Goal: Information Seeking & Learning: Learn about a topic

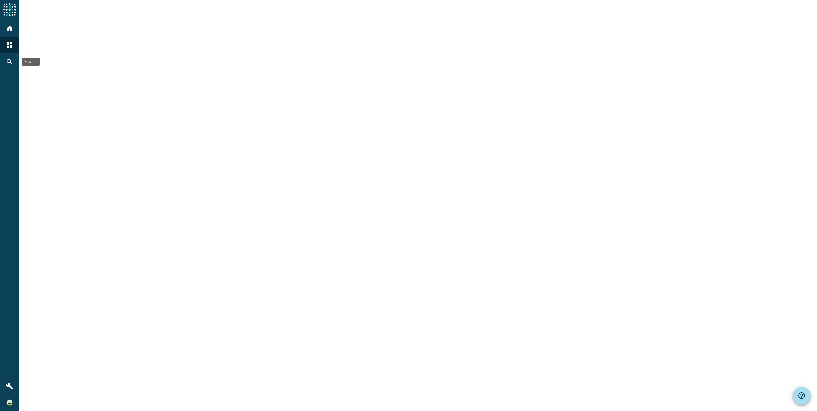
click at [8, 60] on mat-icon "search" at bounding box center [10, 62] width 8 height 8
click at [88, 17] on input at bounding box center [424, 15] width 766 height 8
type input "ubf"
click at [4, 12] on img at bounding box center [9, 9] width 13 height 13
click at [7, 43] on mat-icon "dashboard" at bounding box center [10, 45] width 8 height 8
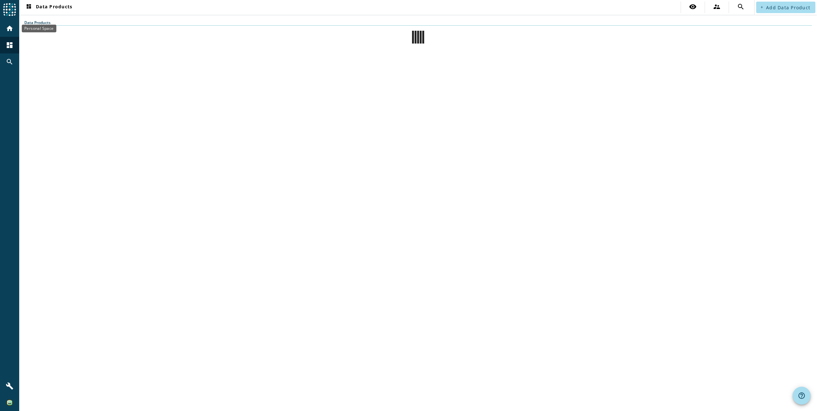
click at [8, 35] on div "home" at bounding box center [9, 28] width 17 height 17
click at [8, 25] on mat-icon "home" at bounding box center [10, 29] width 8 height 8
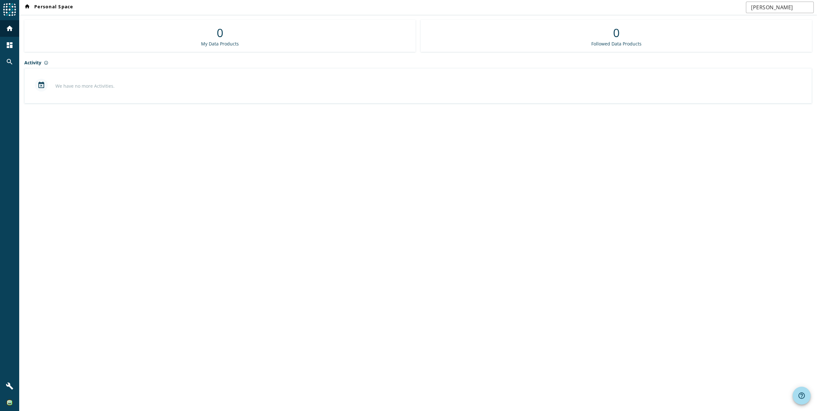
click at [8, 2] on div at bounding box center [9, 10] width 19 height 20
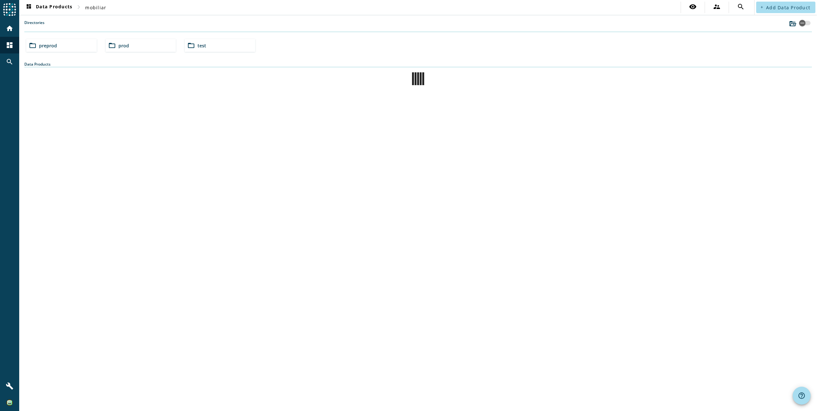
click at [126, 43] on span "prod" at bounding box center [123, 46] width 11 height 6
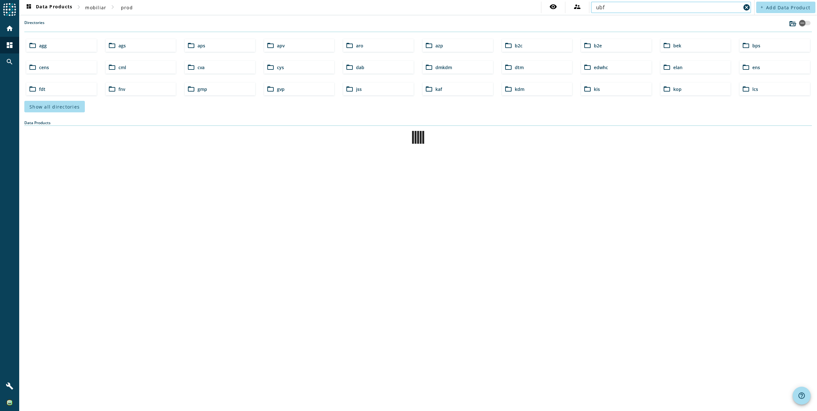
click at [625, 11] on input "ubf" at bounding box center [668, 8] width 145 height 8
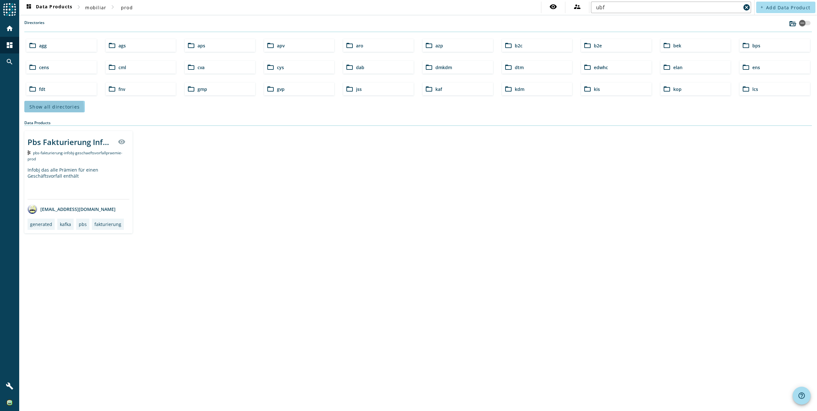
click at [40, 109] on span "Show all directories" at bounding box center [54, 107] width 50 height 6
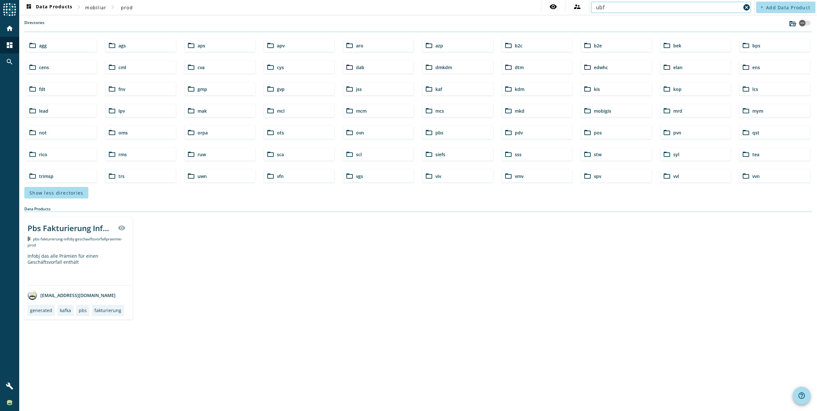
drag, startPoint x: 621, startPoint y: 4, endPoint x: 455, endPoint y: 5, distance: 165.5
click at [518, 4] on nav "dashboard Data Products chevron_right mobiliar chevron_right prod visibility su…" at bounding box center [386, 7] width 735 height 15
click at [758, 175] on span "vvn" at bounding box center [755, 176] width 7 height 6
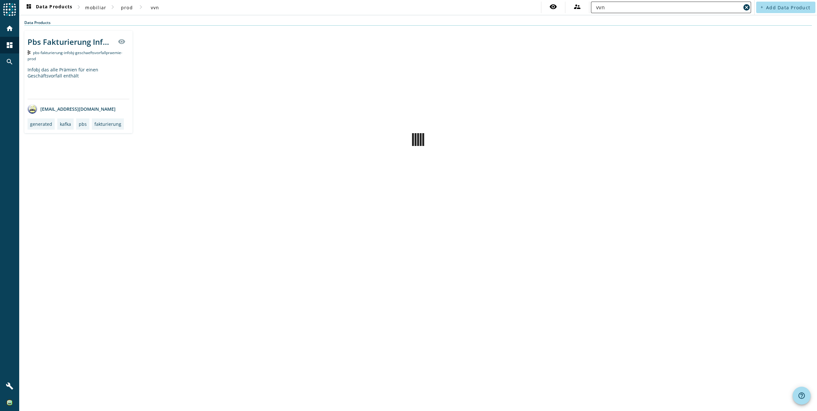
click at [635, 7] on input "vvn" at bounding box center [668, 8] width 145 height 8
click at [636, 7] on input "vvn" at bounding box center [668, 8] width 145 height 8
type input "vvn-ubf-infobj"
click at [708, 7] on input "vvn-ubf-infobj" at bounding box center [668, 8] width 145 height 8
click at [86, 42] on div "vvn-ubf-infobj-vertragsubf-_stage_" at bounding box center [71, 41] width 86 height 11
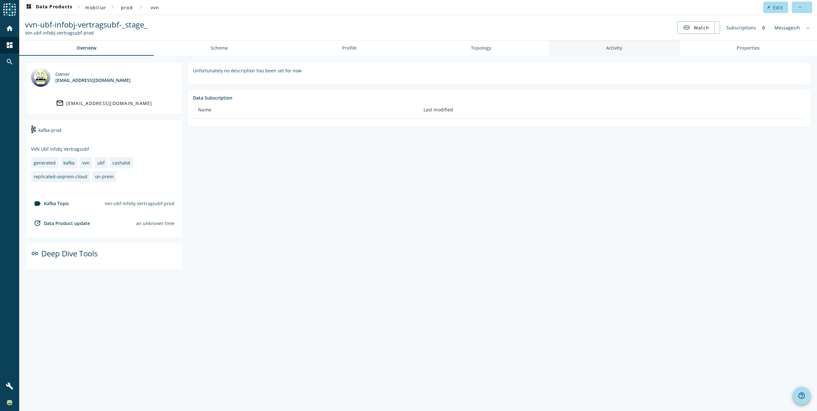
click at [606, 46] on span "Activity" at bounding box center [614, 48] width 16 height 4
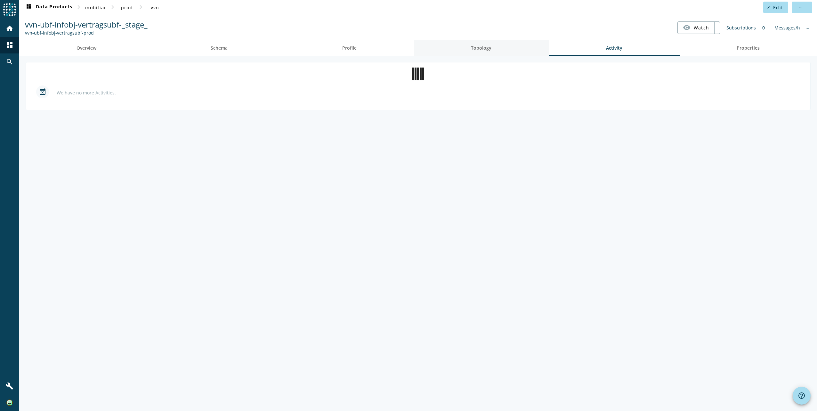
click at [491, 48] on span "Topology" at bounding box center [481, 48] width 20 height 4
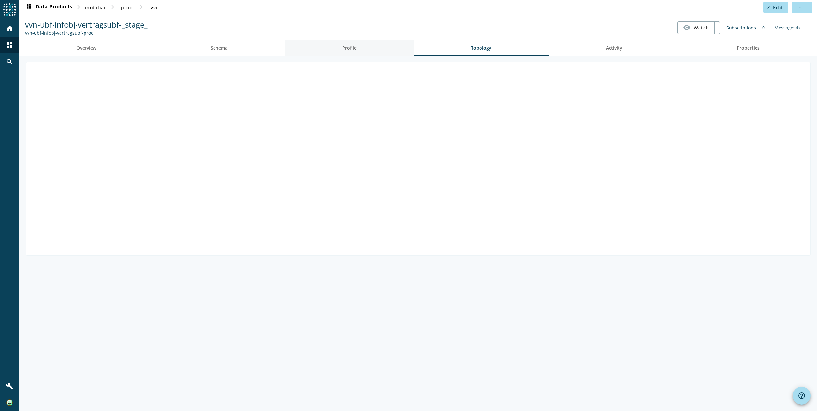
click at [350, 46] on span "Profile" at bounding box center [349, 48] width 14 height 4
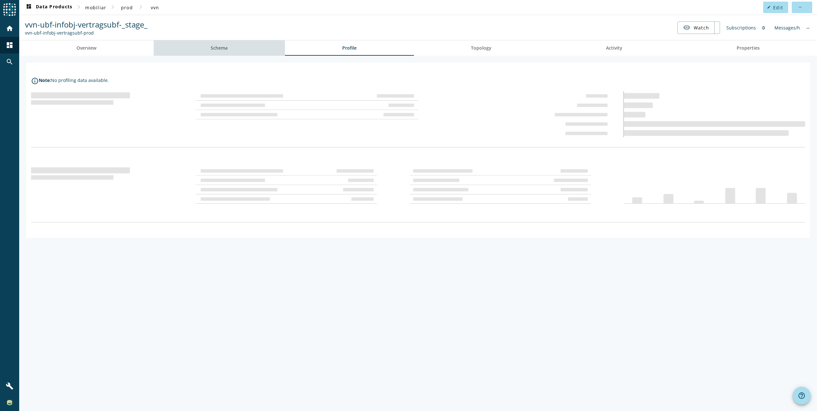
click at [207, 51] on link "Schema" at bounding box center [220, 47] width 132 height 15
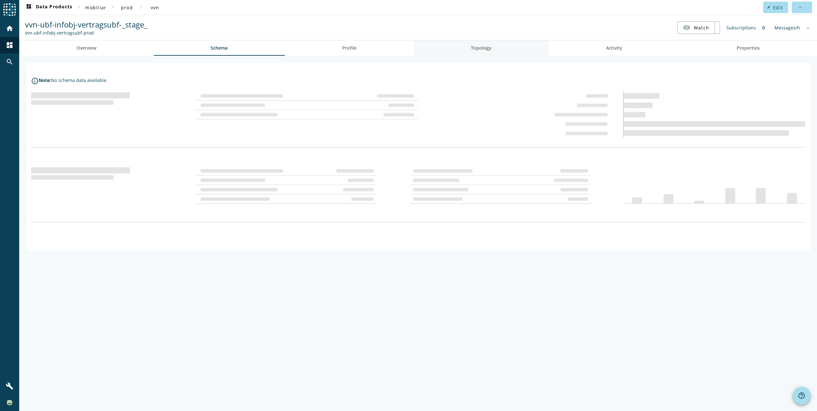
click at [478, 49] on span "Topology" at bounding box center [481, 48] width 20 height 4
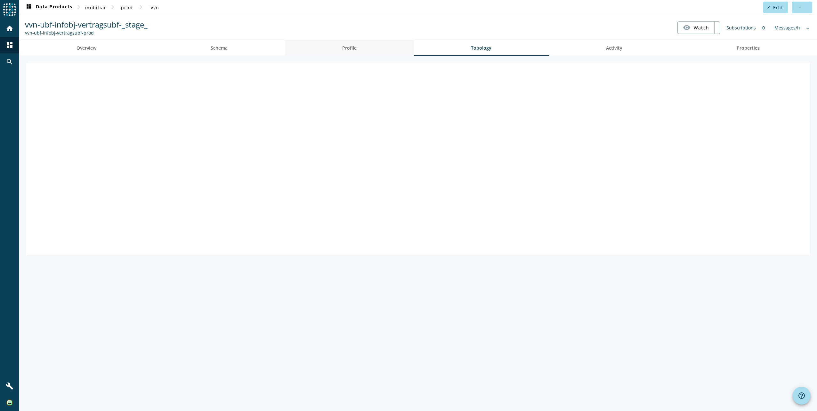
click at [350, 50] on span "Profile" at bounding box center [349, 48] width 14 height 4
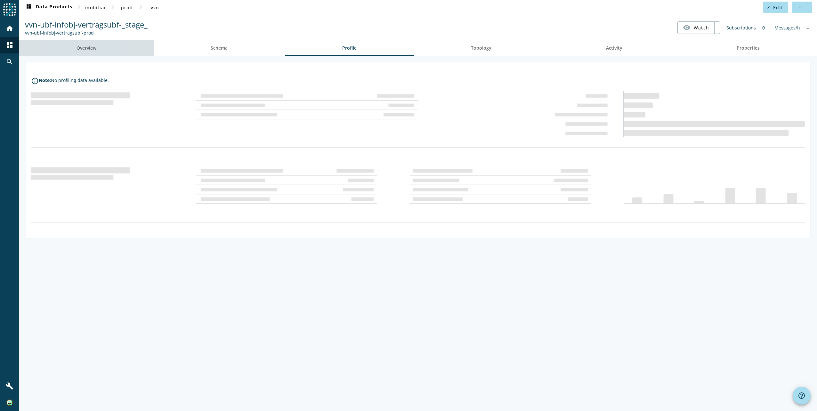
click at [58, 50] on link "Overview" at bounding box center [86, 47] width 134 height 15
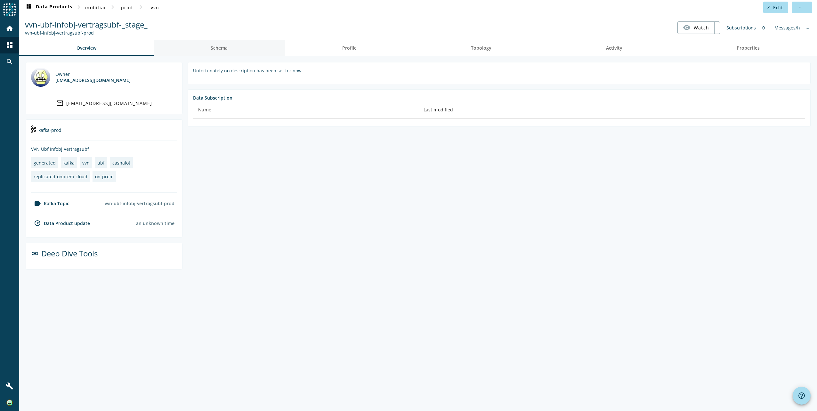
click at [222, 48] on span "Schema" at bounding box center [219, 48] width 17 height 4
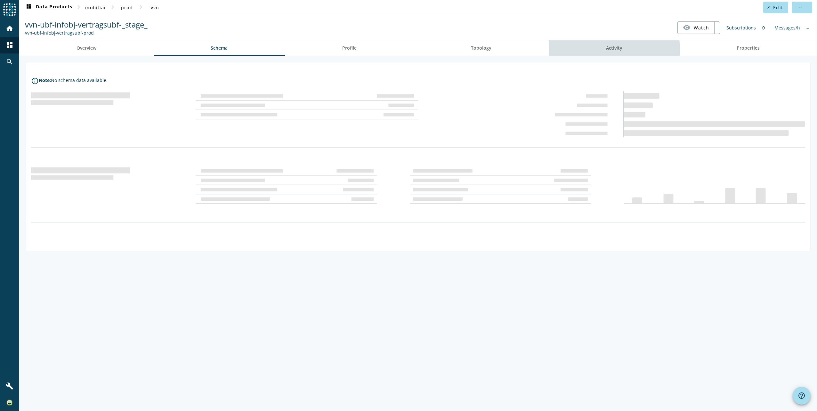
click at [612, 50] on span "Activity" at bounding box center [614, 48] width 16 height 4
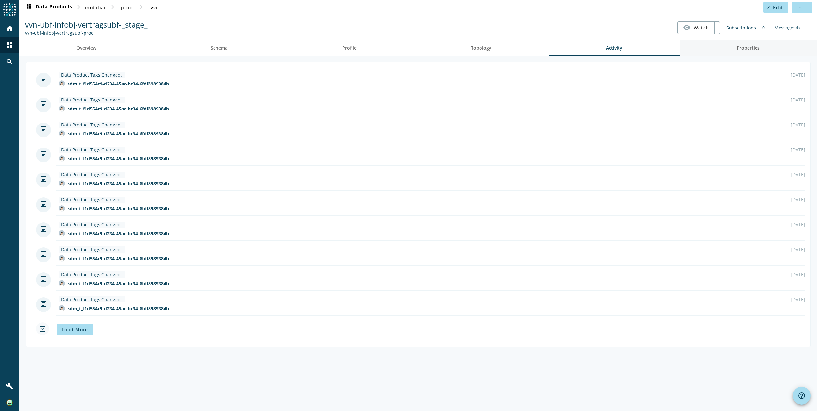
drag, startPoint x: 737, startPoint y: 53, endPoint x: 722, endPoint y: 55, distance: 14.8
click at [737, 53] on link "Properties" at bounding box center [749, 47] width 138 height 15
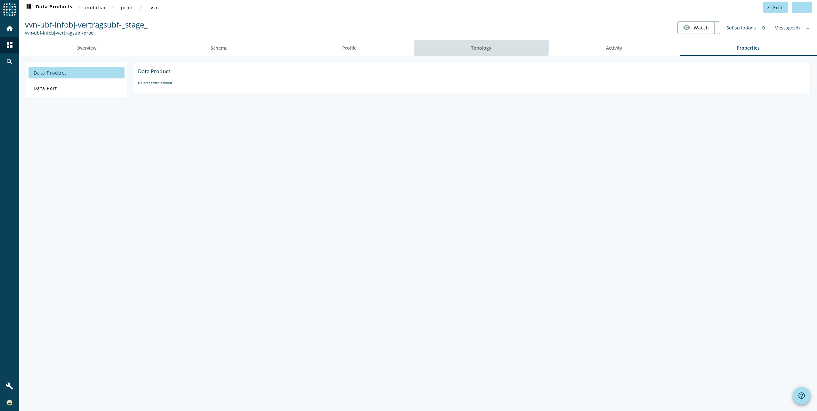
click at [476, 46] on span "Topology" at bounding box center [481, 48] width 20 height 4
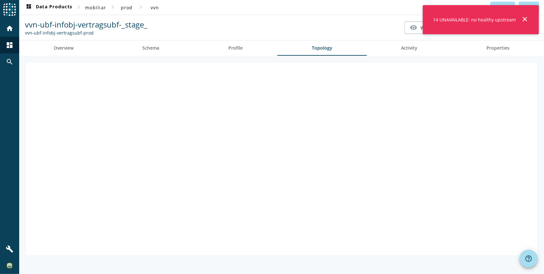
click at [524, 17] on mat-icon "close" at bounding box center [525, 19] width 8 height 8
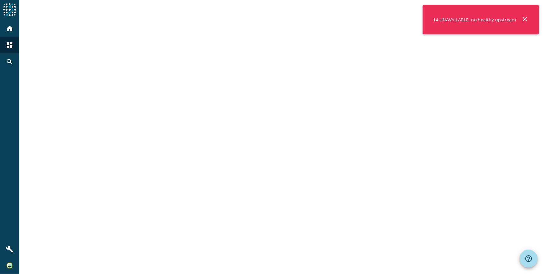
click at [526, 19] on mat-icon "close" at bounding box center [525, 19] width 8 height 8
